Goal: Find contact information: Find contact information

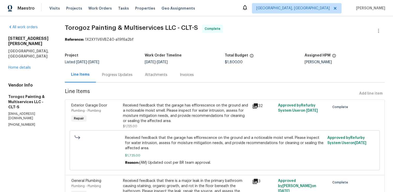
click at [23, 111] on p "[EMAIL_ADDRESS][DOMAIN_NAME]" at bounding box center [30, 115] width 44 height 9
copy p "[EMAIL_ADDRESS][DOMAIN_NAME]"
drag, startPoint x: 8, startPoint y: 39, endPoint x: 47, endPoint y: 42, distance: 38.4
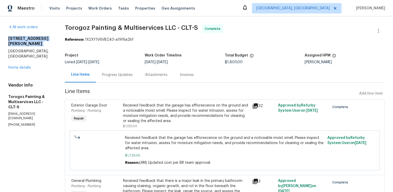
click at [47, 42] on div "[STREET_ADDRESS][PERSON_NAME]" at bounding box center [30, 47] width 44 height 23
copy h2 "[STREET_ADDRESS][PERSON_NAME]"
click at [30, 48] on h5 "[GEOGRAPHIC_DATA], [GEOGRAPHIC_DATA]" at bounding box center [30, 53] width 44 height 10
drag, startPoint x: 30, startPoint y: 46, endPoint x: 9, endPoint y: 38, distance: 22.9
click at [9, 38] on div "[STREET_ADDRESS][PERSON_NAME]" at bounding box center [30, 47] width 44 height 23
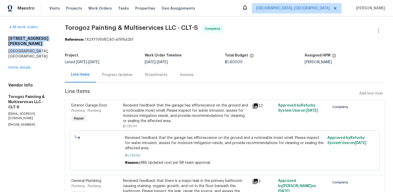
copy div "[STREET_ADDRESS][GEOGRAPHIC_DATA][PERSON_NAME],"
click at [131, 70] on div "Progress Updates" at bounding box center [117, 74] width 43 height 15
